Goal: Transaction & Acquisition: Purchase product/service

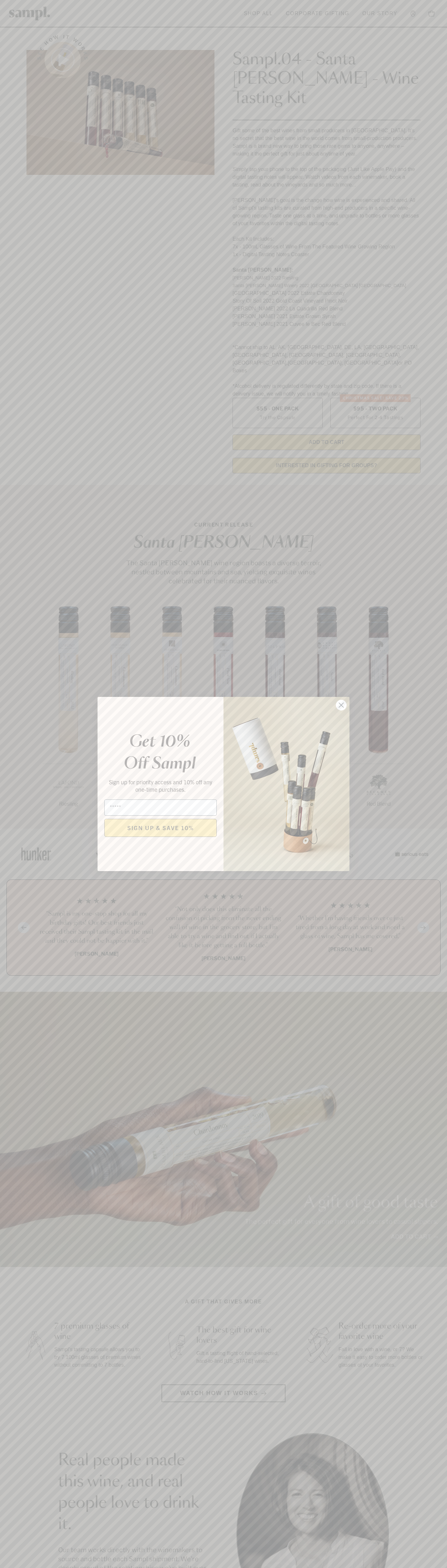
click at [341, 705] on icon "Close dialog" at bounding box center [341, 705] width 4 height 4
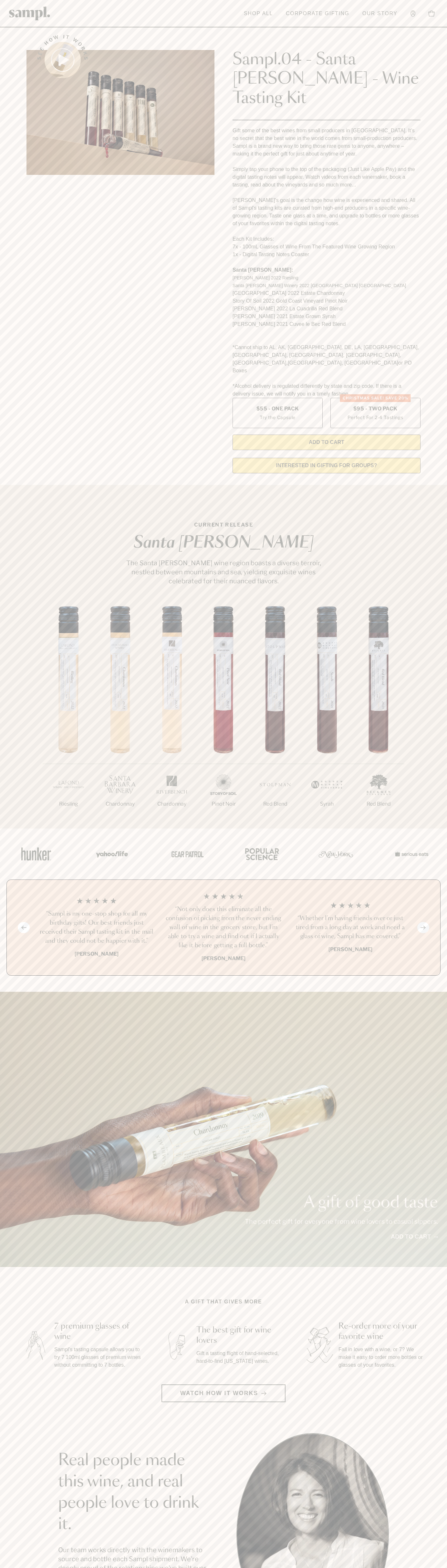
click at [300, 13] on link "Corporate Gifting" at bounding box center [317, 13] width 70 height 14
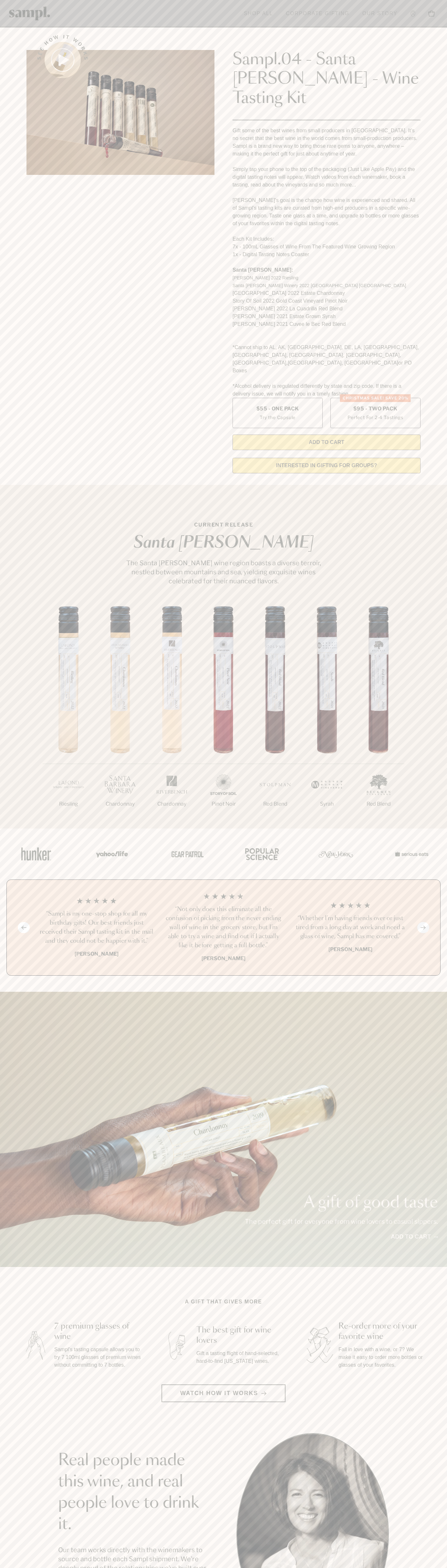
click at [434, 992] on div "A gift of good taste The perfect gift for everyone from wine lovers to casual s…" at bounding box center [224, 1129] width 447 height 275
click at [132, 1567] on html "Skip to main content Toggle navigation menu Shop All Corporate Gifting Our Stor…" at bounding box center [224, 1304] width 447 height 2608
click at [7, 175] on section "See how it works Sampl.04 - Santa Barbara - Wine Tasting Kit Gift some of the b…" at bounding box center [224, 252] width 447 height 453
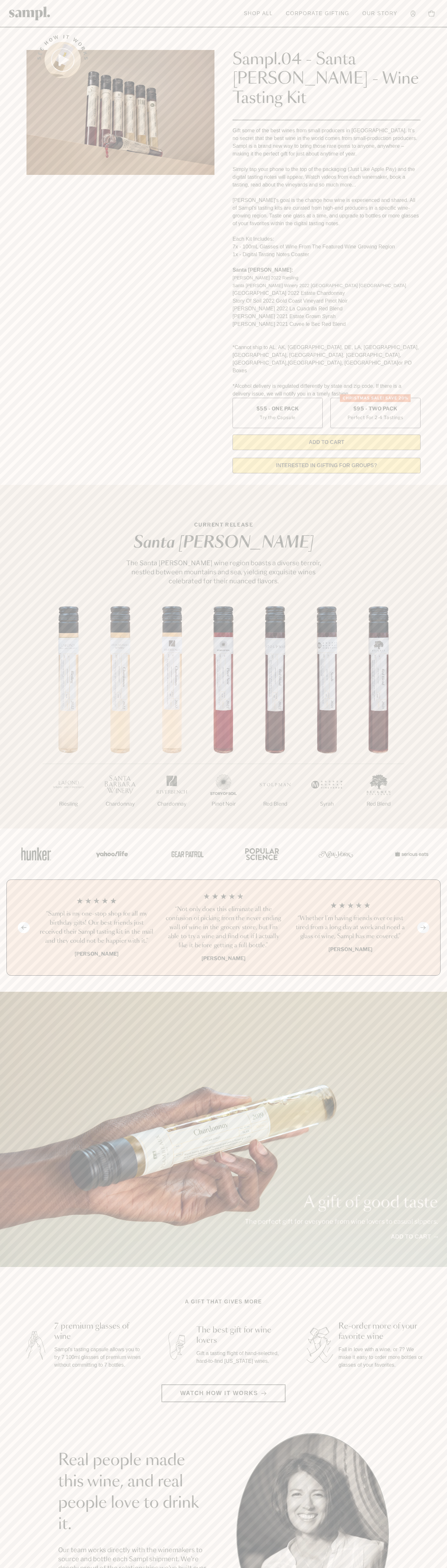
click at [375, 398] on label "Christmas SALE! Save 20% $95 - Two Pack Perfect For 2-4 Tastings" at bounding box center [375, 413] width 90 height 30
